Goal: Task Accomplishment & Management: Manage account settings

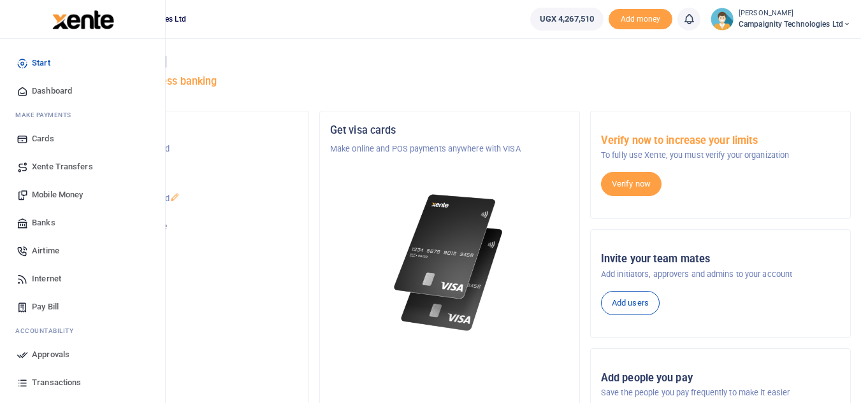
click at [59, 386] on span "Transactions" at bounding box center [56, 383] width 49 height 13
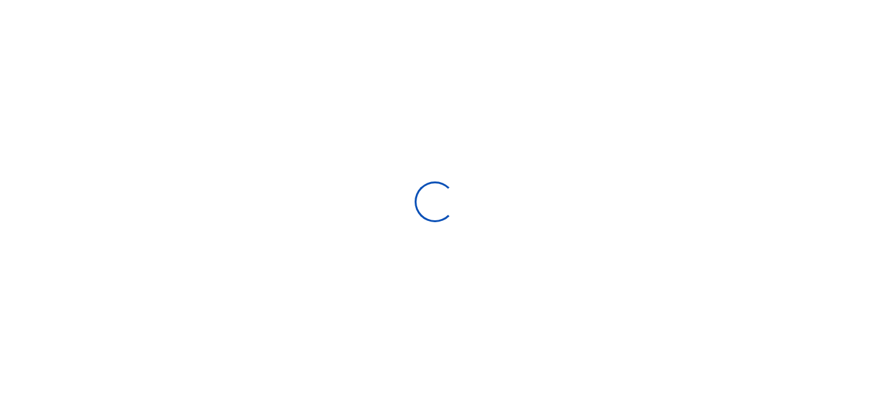
select select
type input "[DATE] - [DATE]"
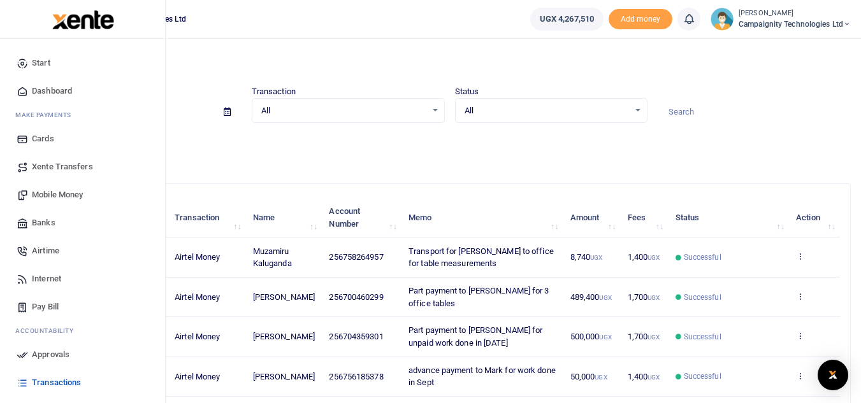
click at [52, 190] on span "Mobile Money" at bounding box center [57, 195] width 51 height 13
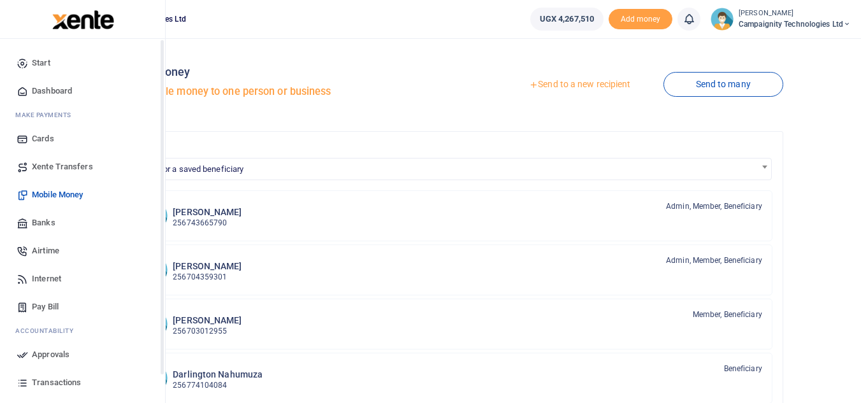
click at [11, 376] on link "Transactions" at bounding box center [82, 383] width 145 height 28
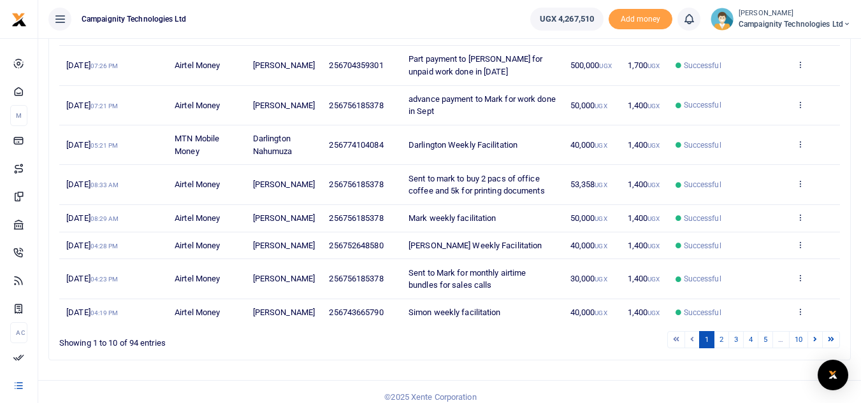
scroll to position [307, 0]
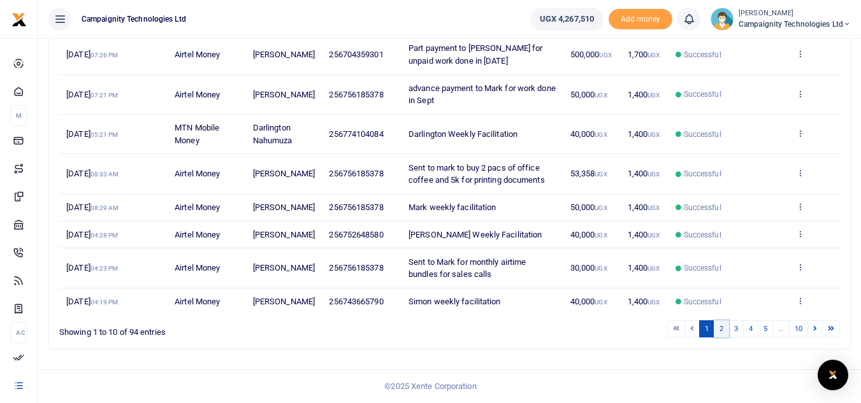
click at [719, 332] on link "2" at bounding box center [721, 329] width 15 height 17
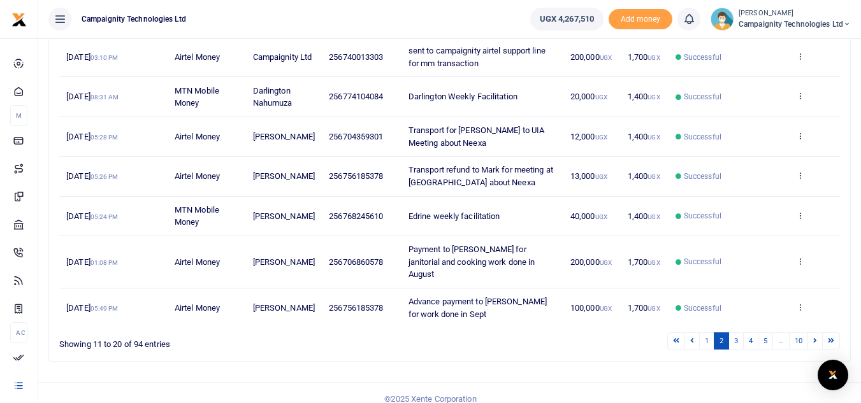
drag, startPoint x: 347, startPoint y: 223, endPoint x: 354, endPoint y: 223, distance: 7.0
click at [354, 223] on td "256768245610" at bounding box center [362, 217] width 80 height 40
drag, startPoint x: 342, startPoint y: 217, endPoint x: 382, endPoint y: 221, distance: 40.3
click at [382, 221] on td "256768245610" at bounding box center [362, 217] width 80 height 40
copy span "768245610"
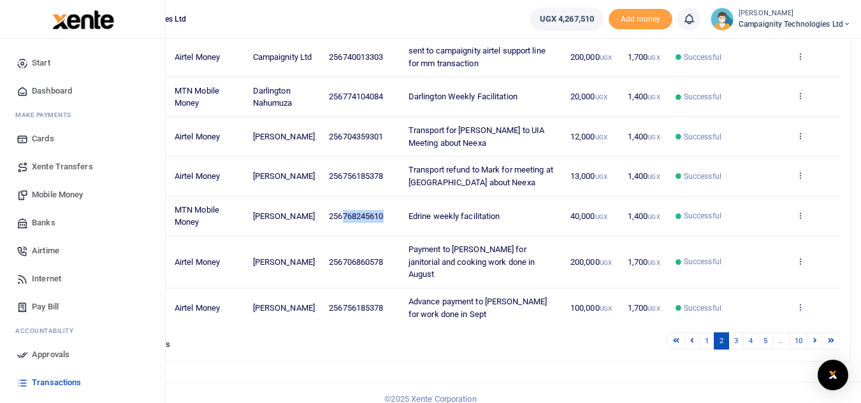
click at [57, 199] on span "Mobile Money" at bounding box center [57, 195] width 51 height 13
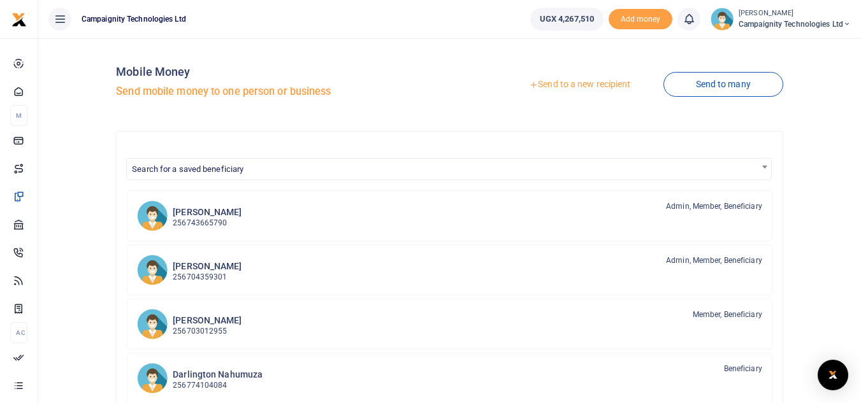
click at [607, 83] on link "Send to a new recipient" at bounding box center [579, 84] width 166 height 23
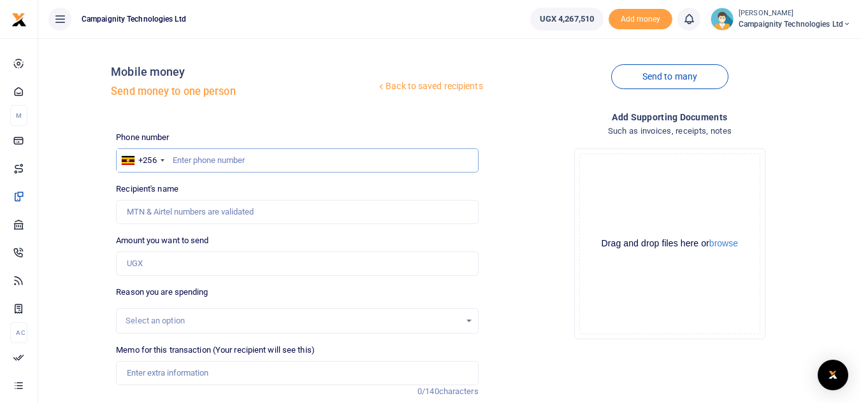
click at [282, 160] on input "text" at bounding box center [297, 160] width 362 height 24
paste input "768245610"
type input "768245610"
type input "[PERSON_NAME]"
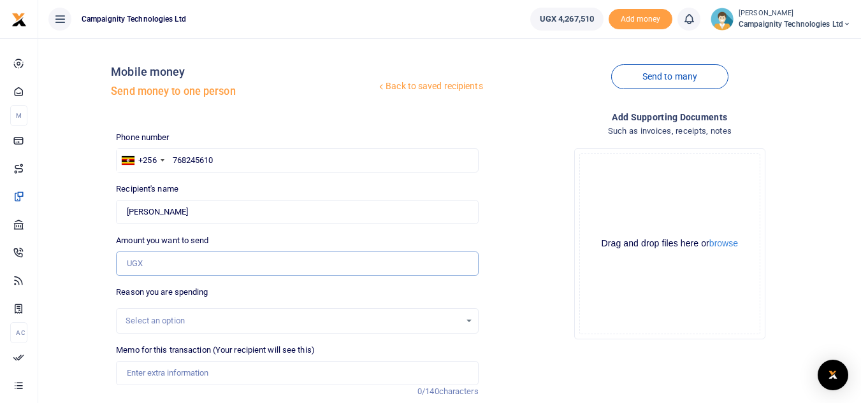
click at [199, 264] on input "Amount you want to send" at bounding box center [297, 264] width 362 height 24
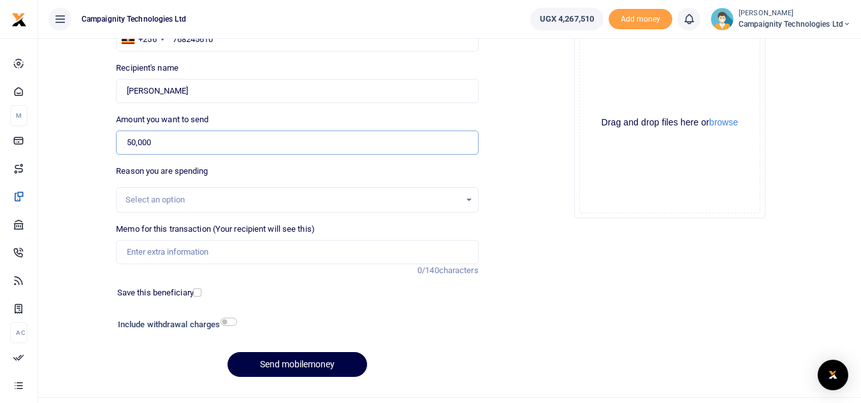
type input "50,000"
click at [366, 242] on input "Memo for this transaction (Your recipient will see this)" at bounding box center [297, 252] width 362 height 24
type input "Edrine weekly facilitation"
click at [303, 370] on button "Send mobilemoney" at bounding box center [297, 364] width 140 height 25
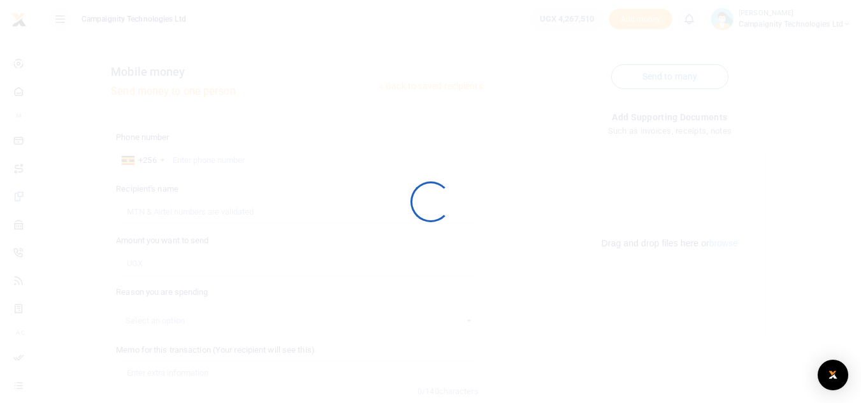
scroll to position [121, 0]
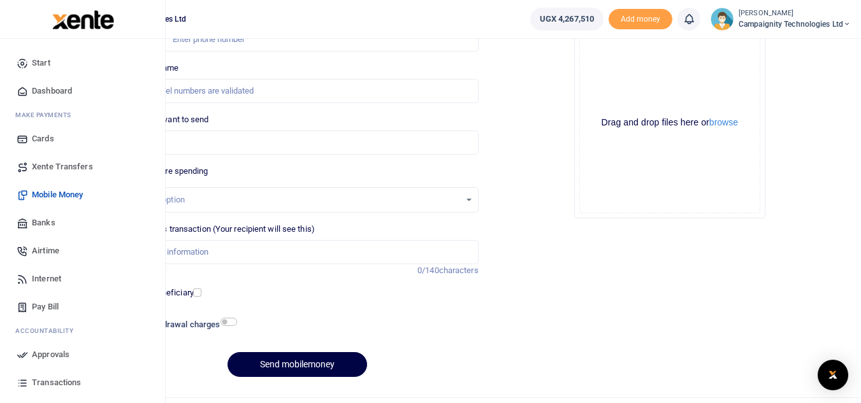
click at [64, 359] on span "Approvals" at bounding box center [51, 355] width 38 height 13
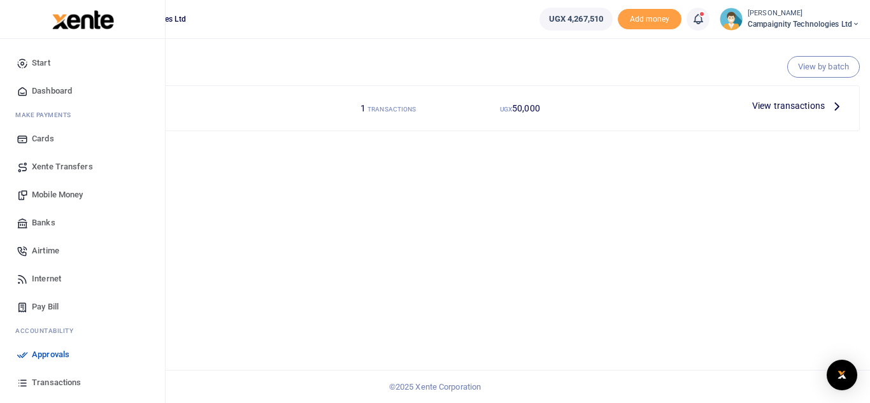
click at [61, 382] on span "Transactions" at bounding box center [56, 383] width 49 height 13
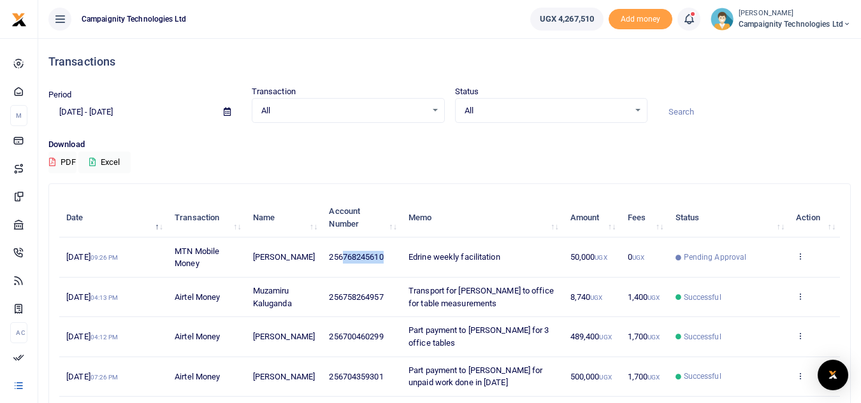
drag, startPoint x: 340, startPoint y: 254, endPoint x: 398, endPoint y: 266, distance: 59.2
click at [398, 266] on td "256768245610" at bounding box center [362, 258] width 80 height 40
copy span "768245610"
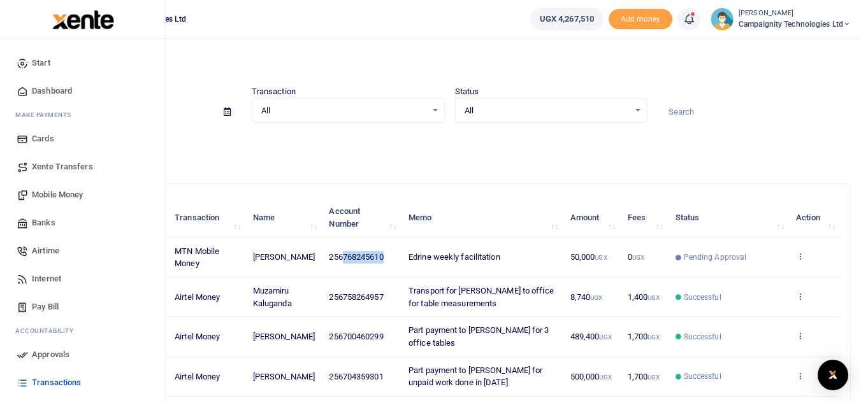
click at [62, 201] on link "Mobile Money" at bounding box center [82, 195] width 145 height 28
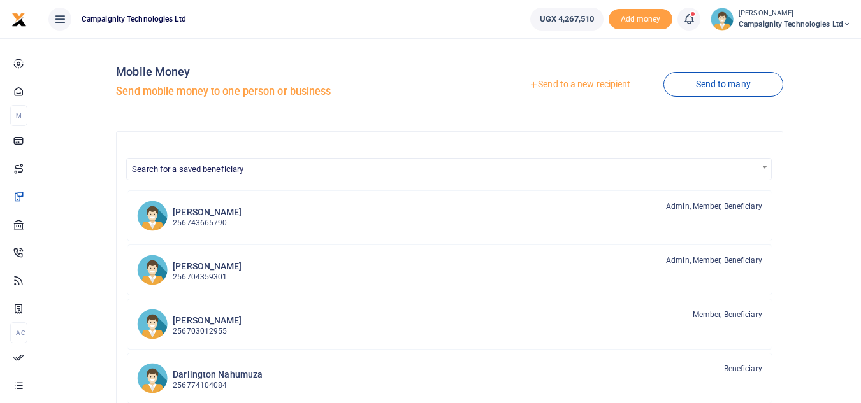
click at [573, 85] on link "Send to a new recipient" at bounding box center [579, 84] width 166 height 23
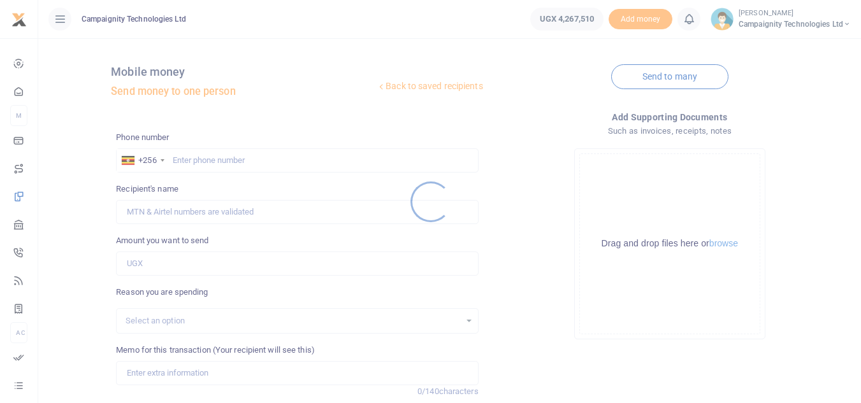
click at [299, 158] on div at bounding box center [430, 201] width 861 height 403
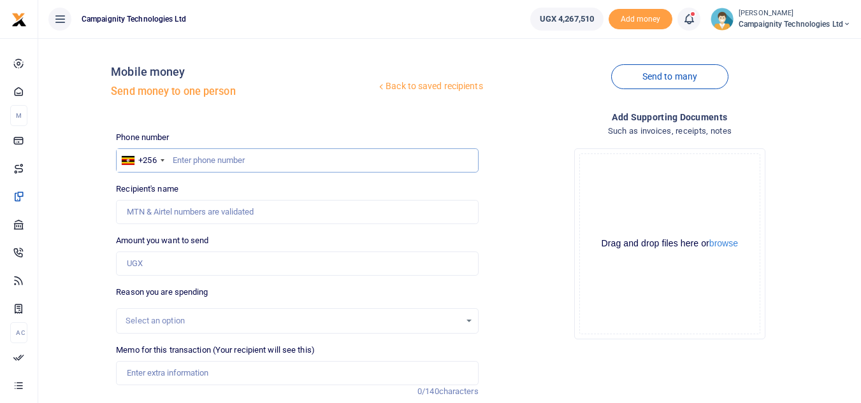
click at [296, 161] on input "text" at bounding box center [297, 160] width 362 height 24
paste input "768245610"
type input "768245610"
type input "Edrine Tasiwuka"
click at [188, 276] on div "Phone number +256 Uganda +256 768245610 Phone is required. Recipient's name Edr…" at bounding box center [297, 320] width 372 height 378
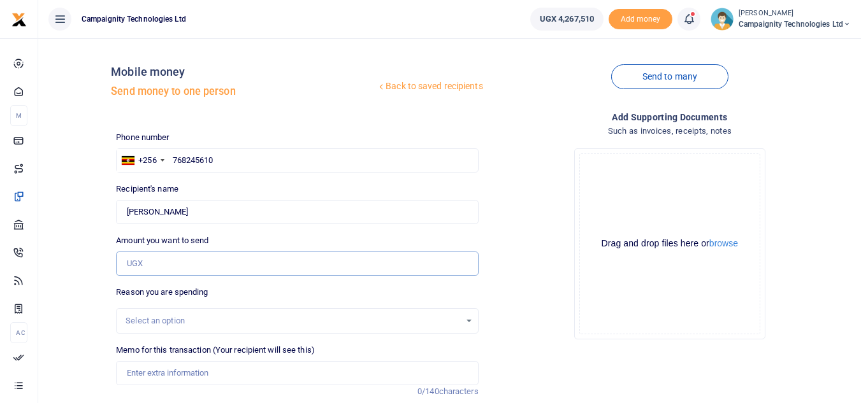
click at [184, 263] on input "Amount you want to send" at bounding box center [297, 264] width 362 height 24
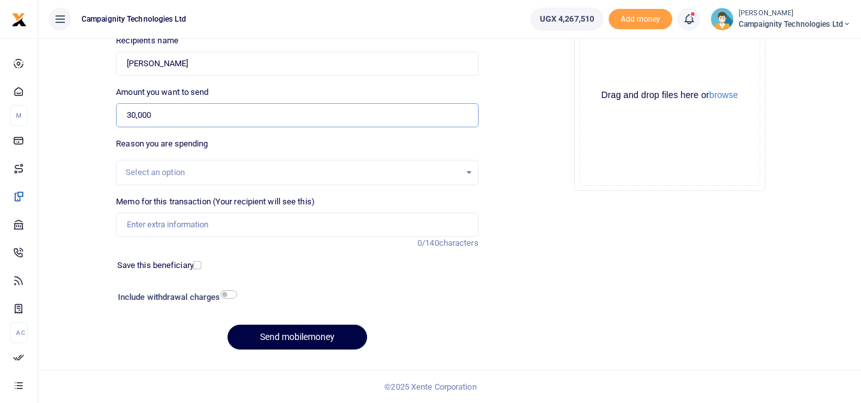
type input "30,000"
drag, startPoint x: 266, startPoint y: 242, endPoint x: 261, endPoint y: 226, distance: 16.1
click at [261, 226] on div "Memo for this transaction (Your recipient will see this) Reason is required. 0/…" at bounding box center [297, 223] width 372 height 54
click at [261, 226] on input "Memo for this transaction (Your recipient will see this)" at bounding box center [297, 225] width 362 height 24
type input "Edrine Monthly Lyca Data"
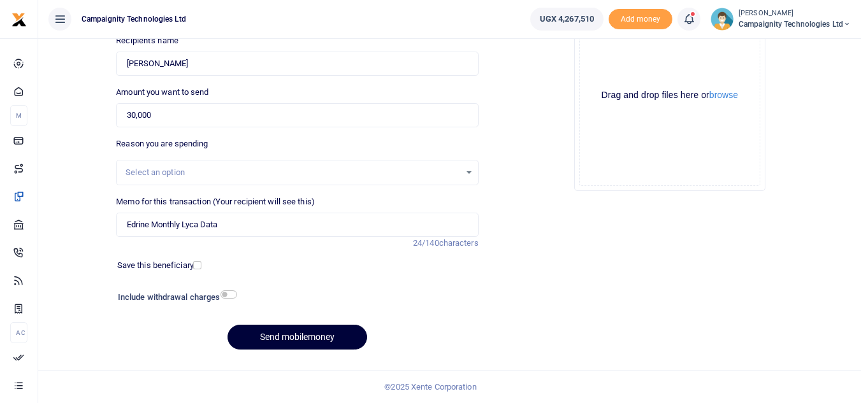
click at [331, 334] on button "Send mobilemoney" at bounding box center [297, 337] width 140 height 25
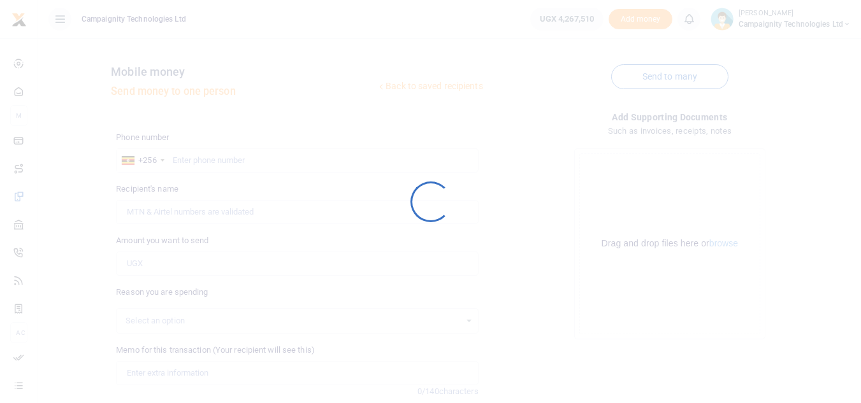
scroll to position [148, 0]
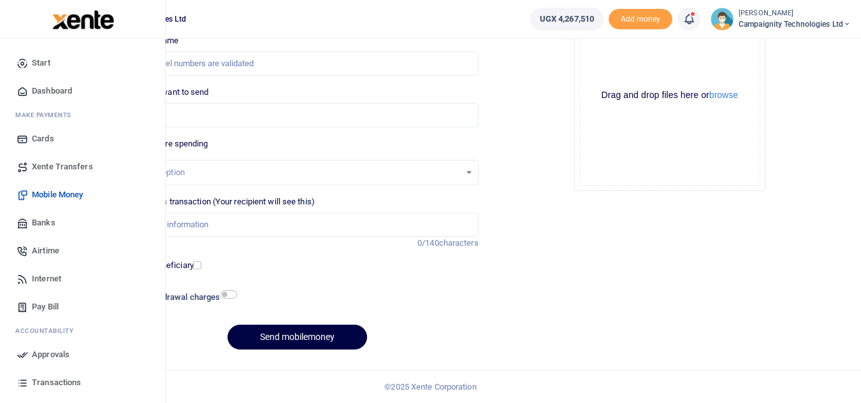
click at [34, 355] on span "Approvals" at bounding box center [51, 355] width 38 height 13
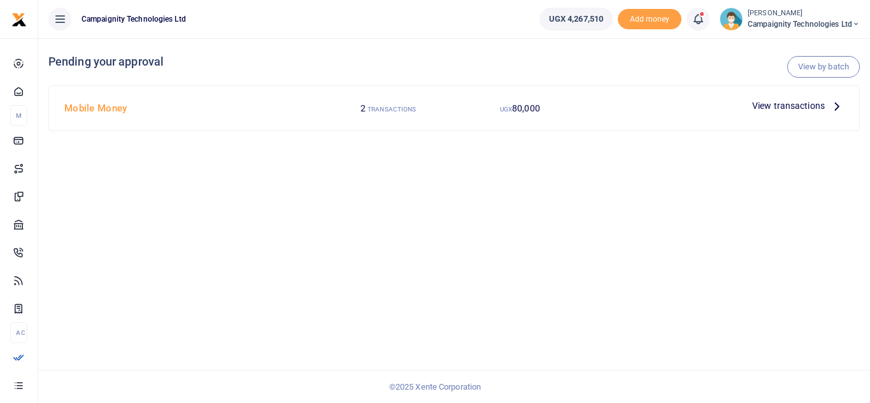
click at [779, 109] on span "View transactions" at bounding box center [789, 106] width 73 height 14
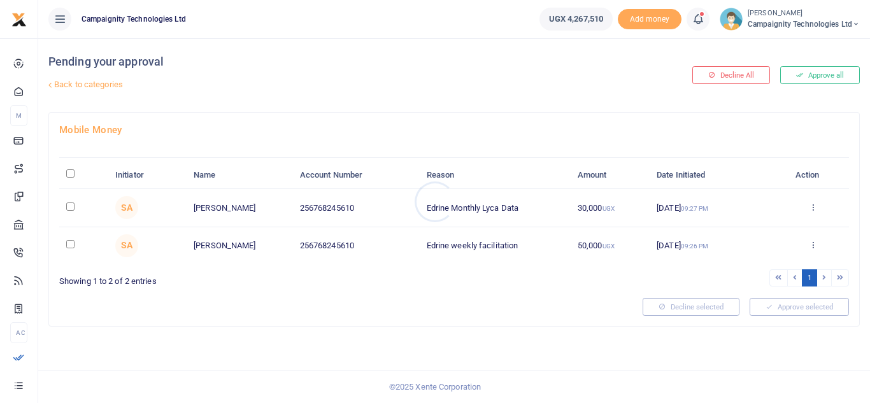
click at [823, 77] on div at bounding box center [435, 201] width 870 height 403
click at [823, 77] on button "Approve all" at bounding box center [821, 75] width 80 height 18
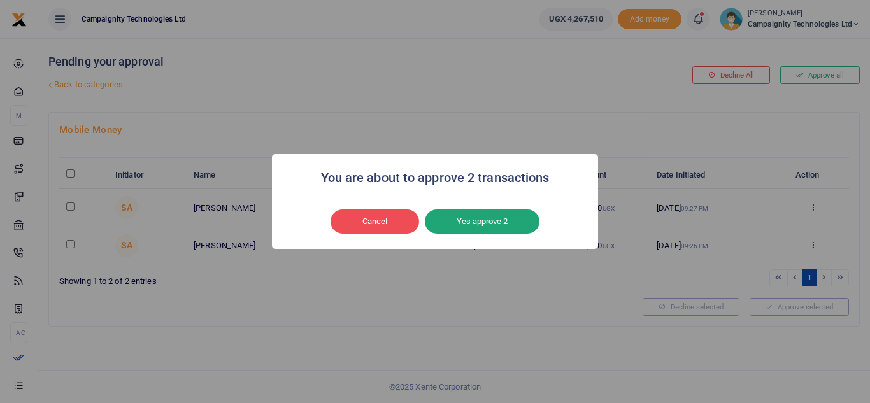
click at [466, 217] on button "Yes approve 2" at bounding box center [482, 222] width 115 height 24
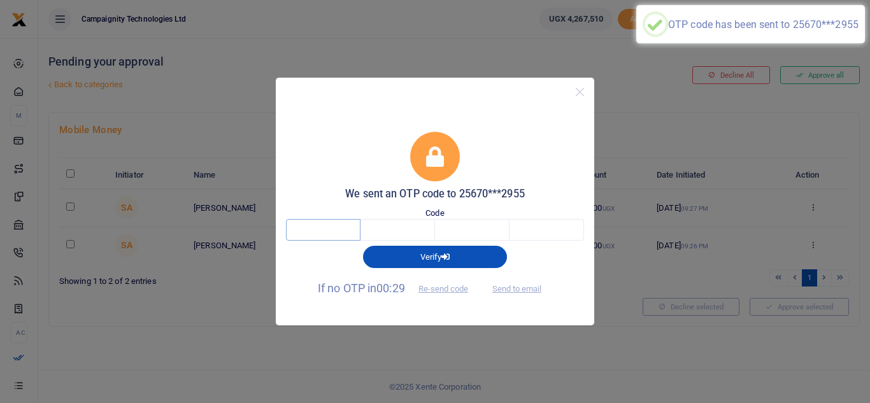
click at [294, 231] on input "text" at bounding box center [323, 230] width 75 height 22
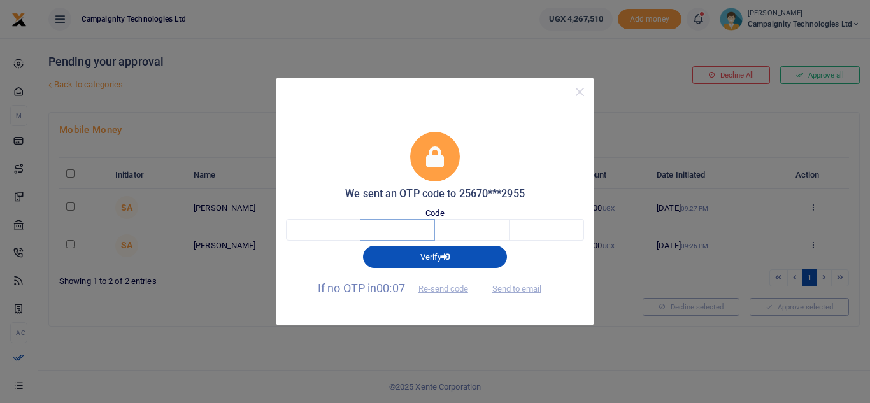
click at [410, 230] on input "text" at bounding box center [398, 230] width 75 height 22
click at [481, 228] on input "text" at bounding box center [472, 230] width 75 height 22
click at [533, 228] on input "text" at bounding box center [547, 230] width 75 height 22
click at [337, 227] on input "text" at bounding box center [323, 230] width 75 height 22
type input "7"
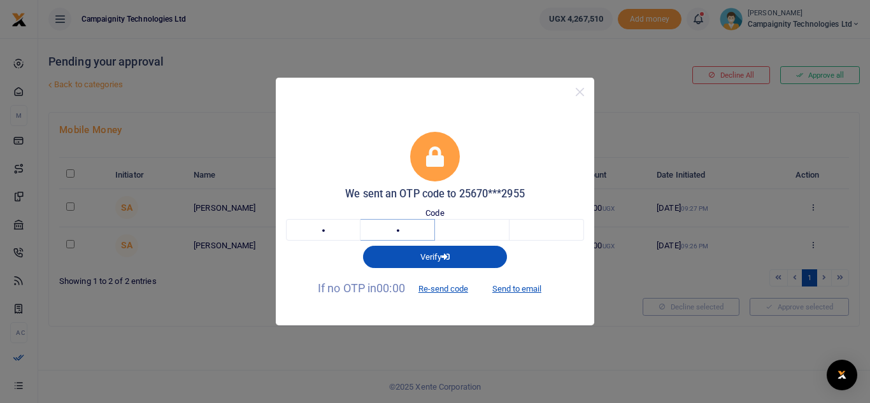
type input "6"
type input "7"
